Goal: Transaction & Acquisition: Purchase product/service

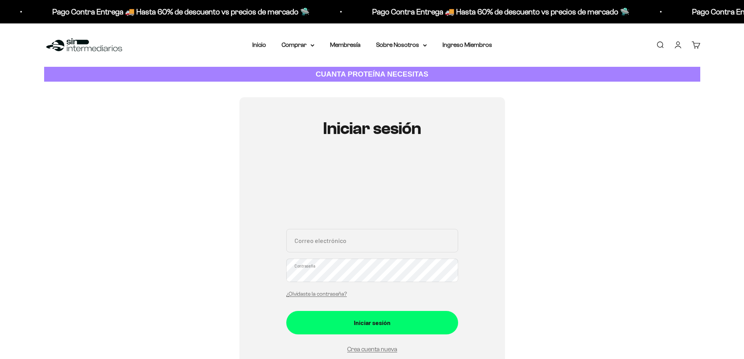
type input "[EMAIL_ADDRESS][DOMAIN_NAME]"
click at [399, 320] on div "Iniciar sesión" at bounding box center [372, 322] width 141 height 10
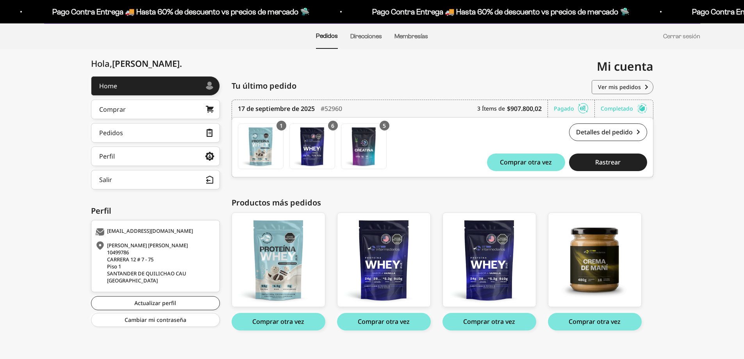
scroll to position [66, 0]
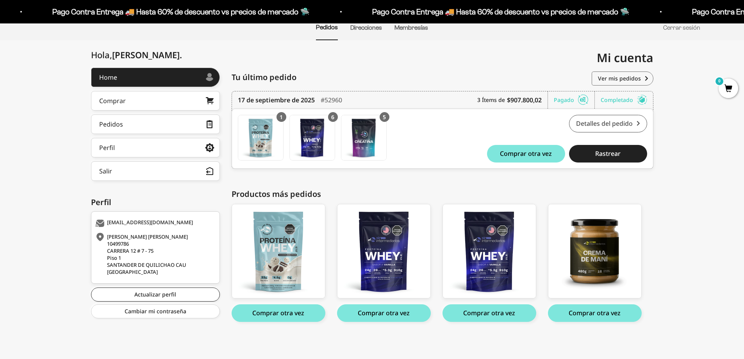
click at [615, 120] on link "Detalles del pedido" at bounding box center [608, 124] width 78 height 18
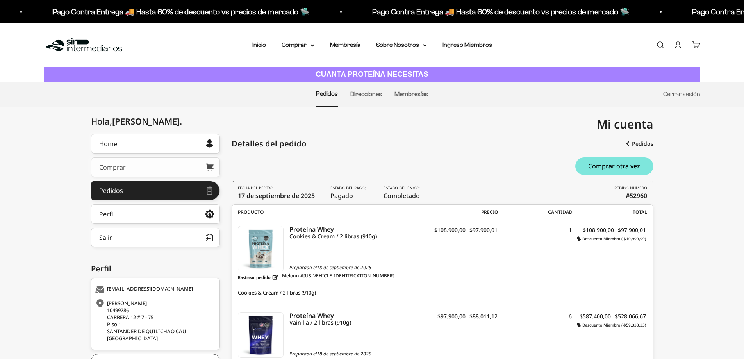
click at [144, 166] on link "Comprar" at bounding box center [155, 167] width 129 height 20
click at [314, 42] on summary "Comprar" at bounding box center [297, 45] width 33 height 10
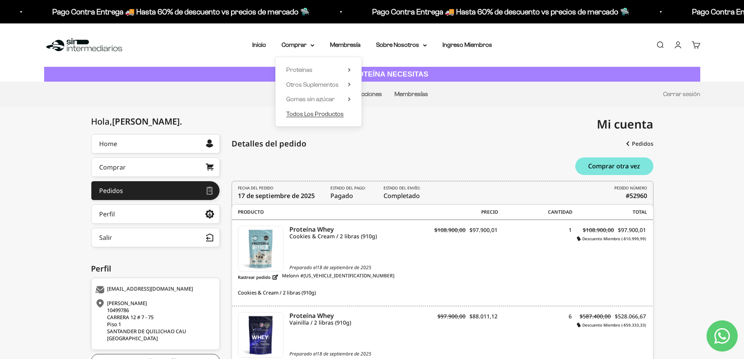
click at [309, 116] on span "Todos Los Productos" at bounding box center [314, 113] width 57 height 7
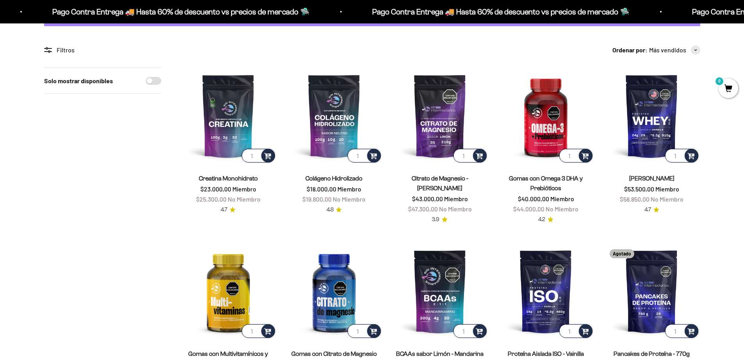
scroll to position [117, 0]
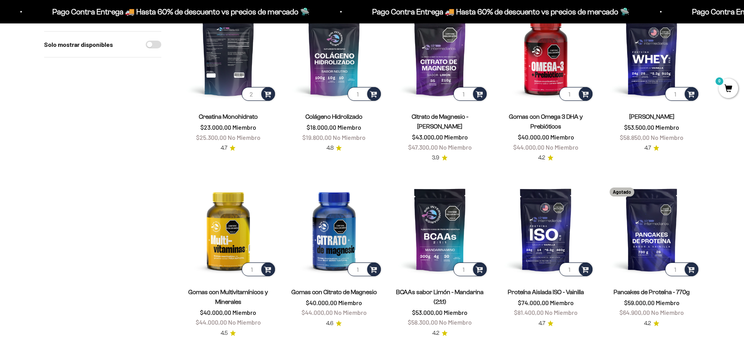
click at [258, 91] on input "2" at bounding box center [258, 94] width 33 height 14
click at [253, 93] on input "3" at bounding box center [258, 94] width 33 height 14
type input "4"
click at [253, 93] on input "4" at bounding box center [258, 94] width 33 height 14
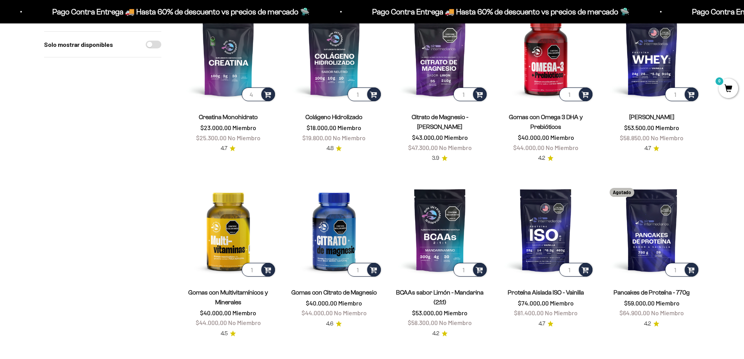
scroll to position [0, 0]
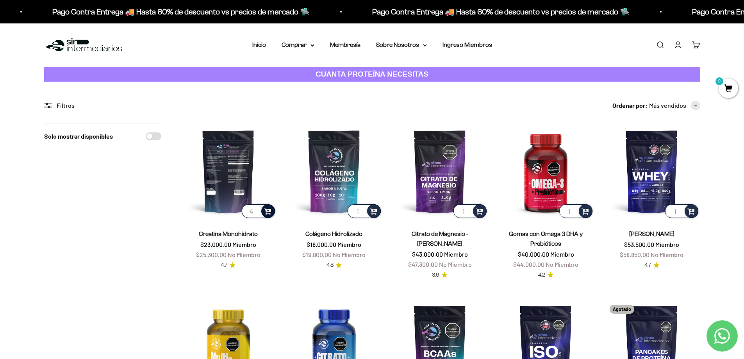
click at [270, 212] on span at bounding box center [267, 210] width 7 height 9
click at [231, 191] on span "300g" at bounding box center [228, 190] width 12 height 6
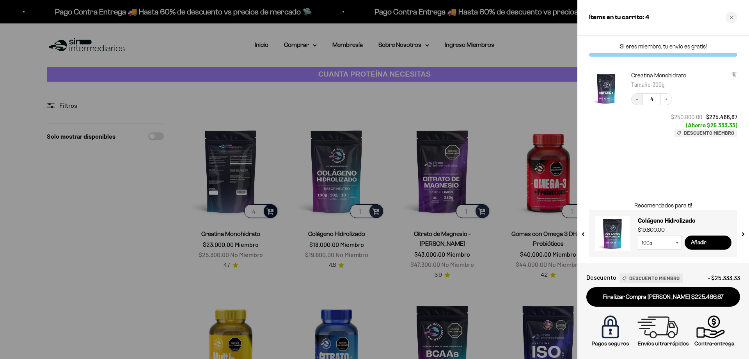
click at [635, 99] on icon "Decrease quantity" at bounding box center [637, 99] width 5 height 5
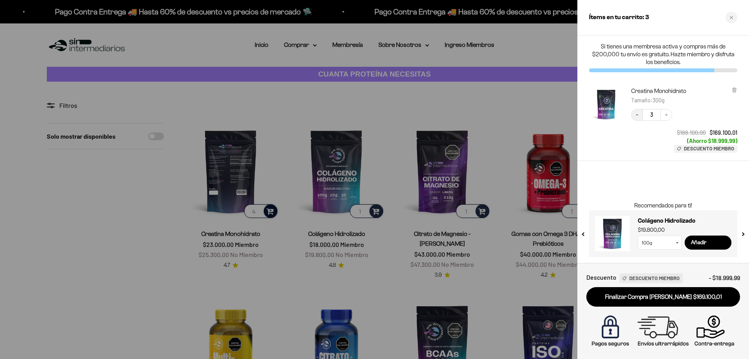
click at [637, 113] on icon "Decrease quantity" at bounding box center [637, 114] width 5 height 5
click at [668, 115] on icon "Increase quantity" at bounding box center [666, 114] width 5 height 5
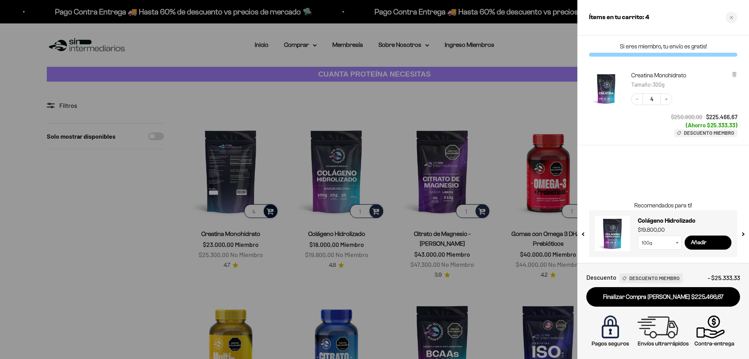
click at [503, 166] on div at bounding box center [374, 179] width 749 height 359
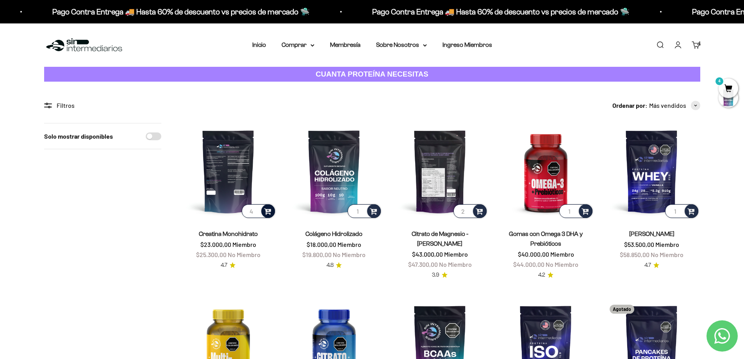
click at [468, 209] on input "2" at bounding box center [469, 211] width 33 height 14
type input "3"
click at [468, 209] on input "3" at bounding box center [469, 211] width 33 height 14
click at [480, 209] on span at bounding box center [478, 210] width 7 height 9
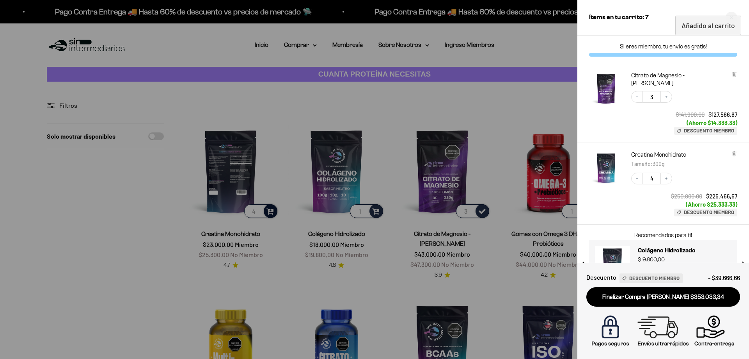
click at [477, 108] on div at bounding box center [374, 179] width 749 height 359
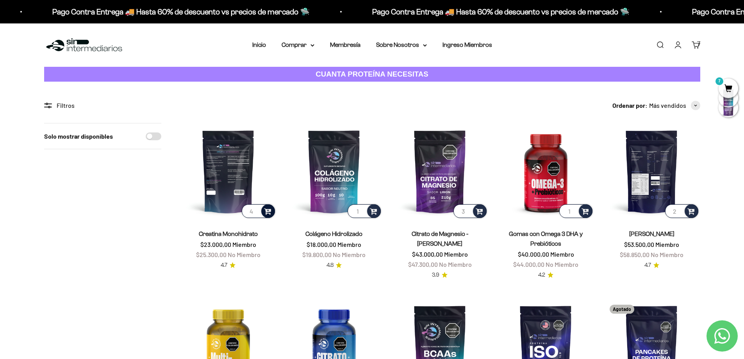
click at [678, 209] on input "2" at bounding box center [681, 211] width 33 height 14
click at [678, 209] on input "3" at bounding box center [681, 211] width 33 height 14
type input "4"
click at [678, 209] on input "4" at bounding box center [681, 211] width 33 height 14
click at [727, 91] on span "7" at bounding box center [728, 88] width 20 height 20
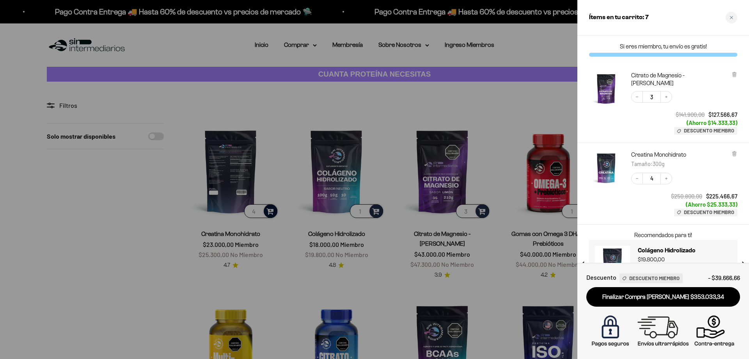
click at [521, 96] on div at bounding box center [374, 179] width 749 height 359
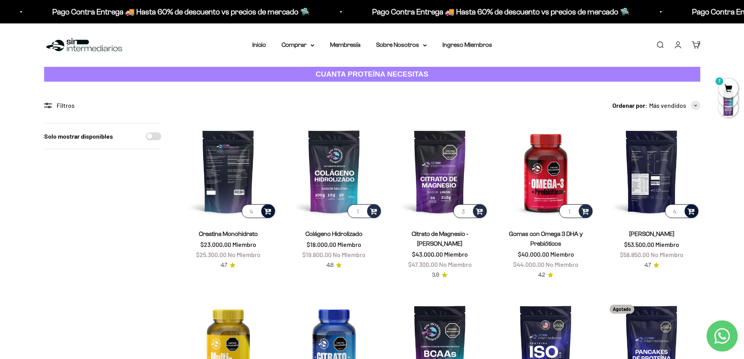
click at [691, 212] on span at bounding box center [690, 210] width 7 height 9
click at [649, 190] on span "Vainilla / 2 libras (910g)" at bounding box center [651, 190] width 47 height 6
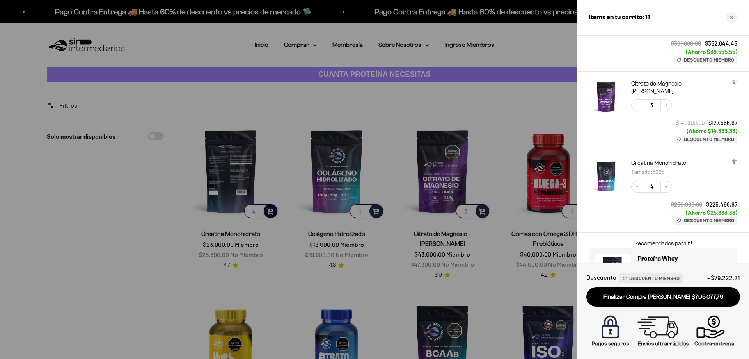
scroll to position [113, 0]
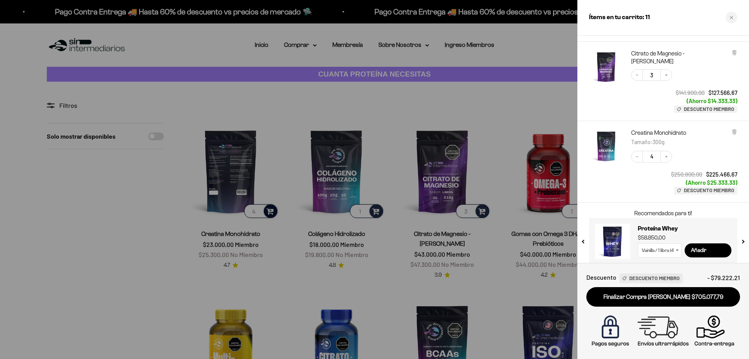
click at [132, 231] on div at bounding box center [374, 179] width 749 height 359
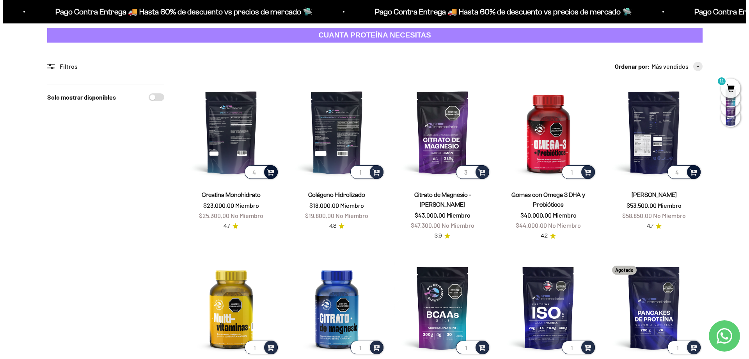
scroll to position [0, 0]
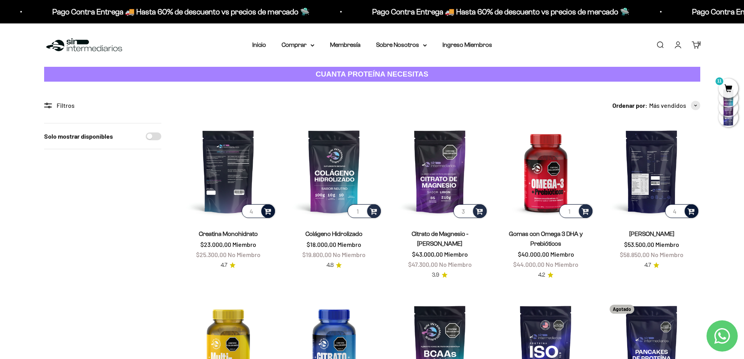
click at [729, 88] on span "11" at bounding box center [728, 88] width 20 height 20
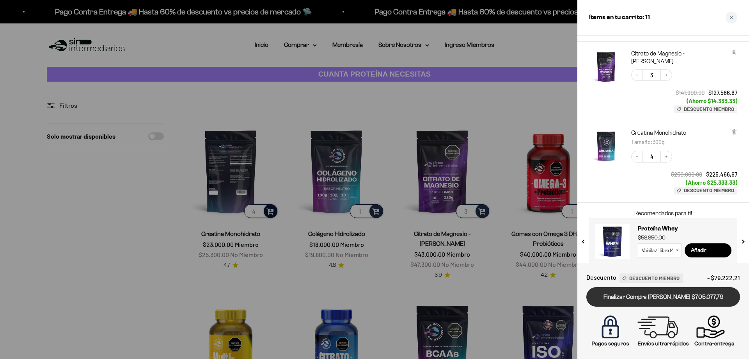
click at [653, 294] on link "Finalizar Compra [PERSON_NAME] $705.077,79" at bounding box center [664, 297] width 154 height 20
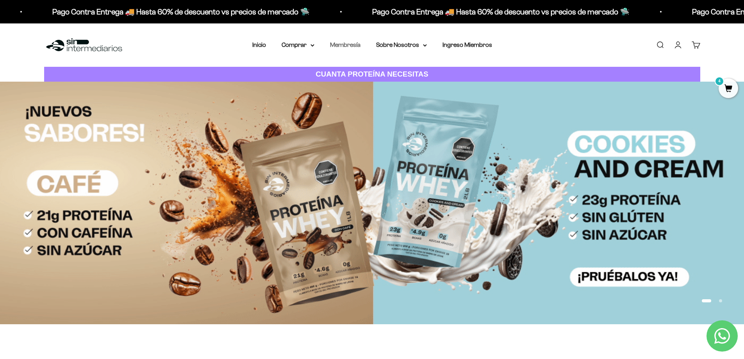
click at [351, 44] on link "Membresía" at bounding box center [345, 44] width 30 height 7
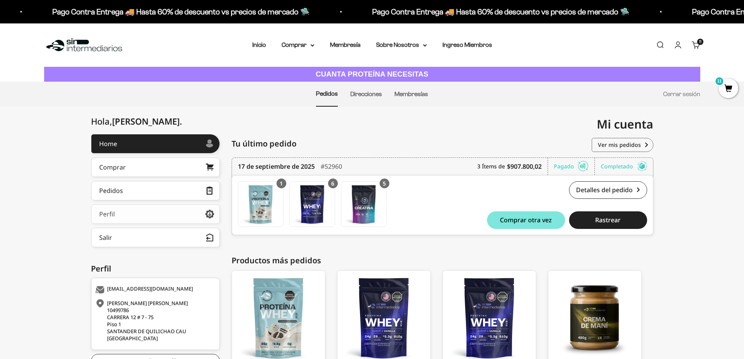
click at [175, 213] on link "Perfil" at bounding box center [155, 214] width 129 height 20
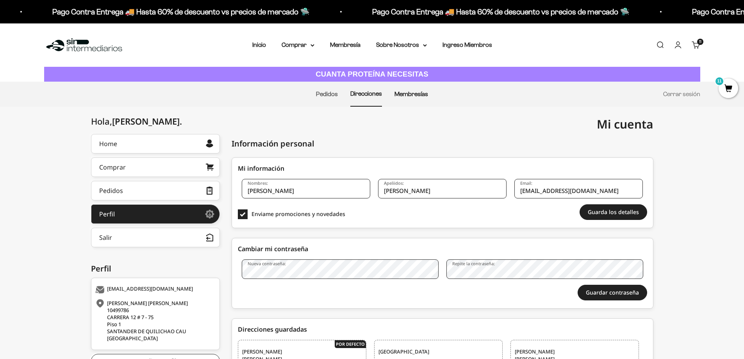
click at [414, 96] on link "Membresías" at bounding box center [411, 94] width 34 height 7
